Goal: Check status: Check status

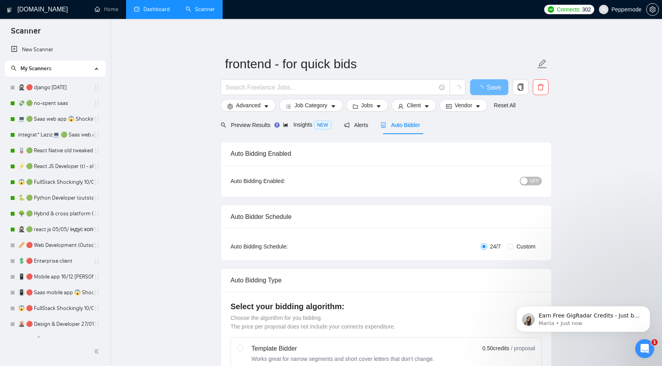
click at [156, 6] on link "Dashboard" at bounding box center [152, 9] width 36 height 7
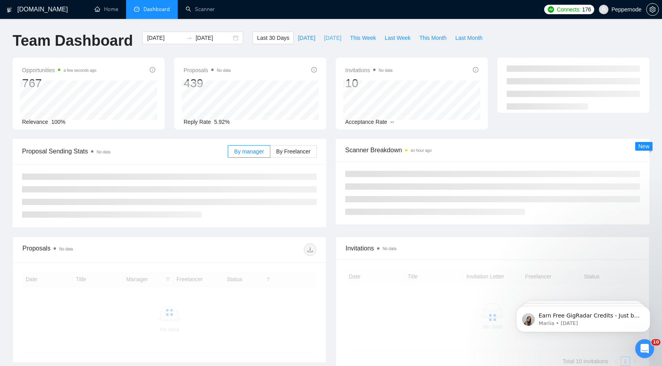
click at [336, 33] on button "[DATE]" at bounding box center [333, 38] width 26 height 13
type input "[DATE]"
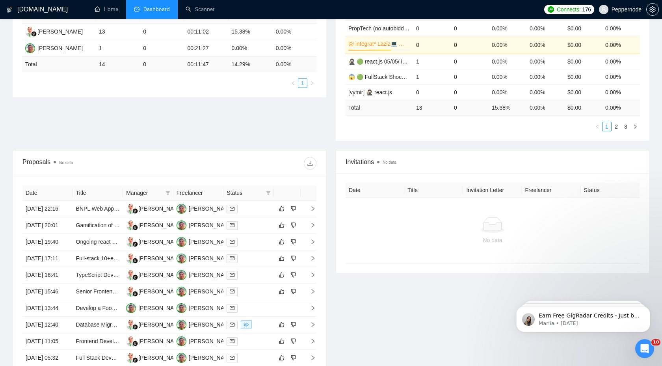
scroll to position [166, 0]
click at [314, 162] on span "download" at bounding box center [310, 162] width 12 height 6
